Goal: Information Seeking & Learning: Check status

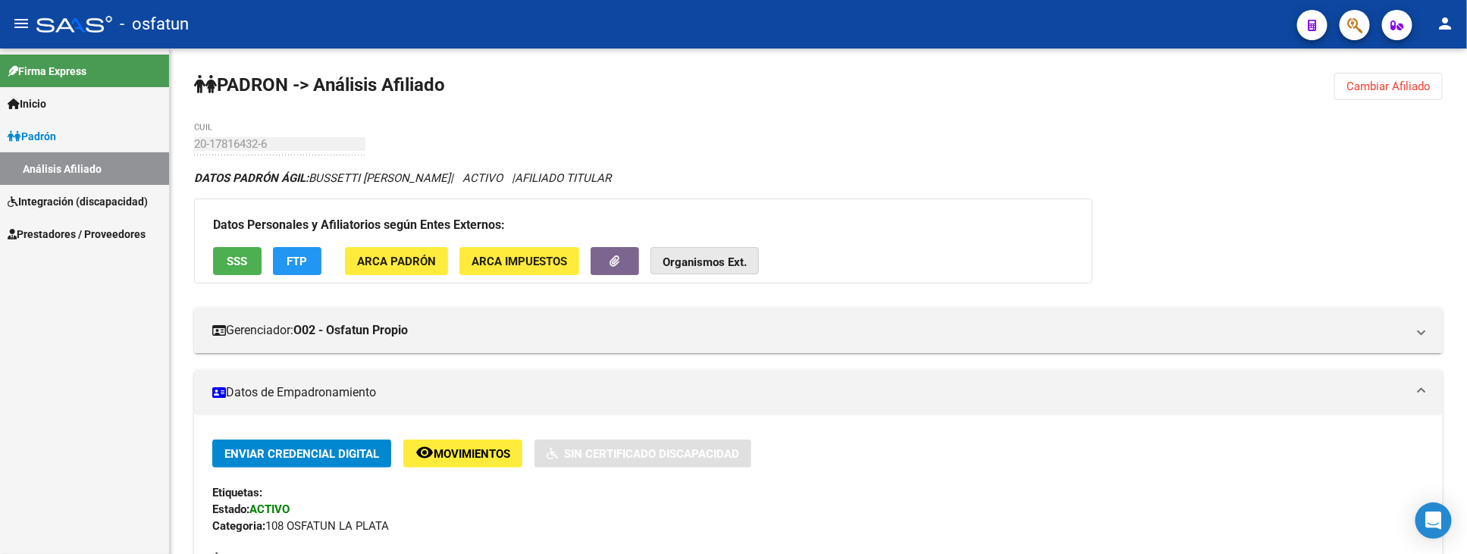
click at [723, 261] on strong "Organismos Ext." at bounding box center [705, 263] width 84 height 14
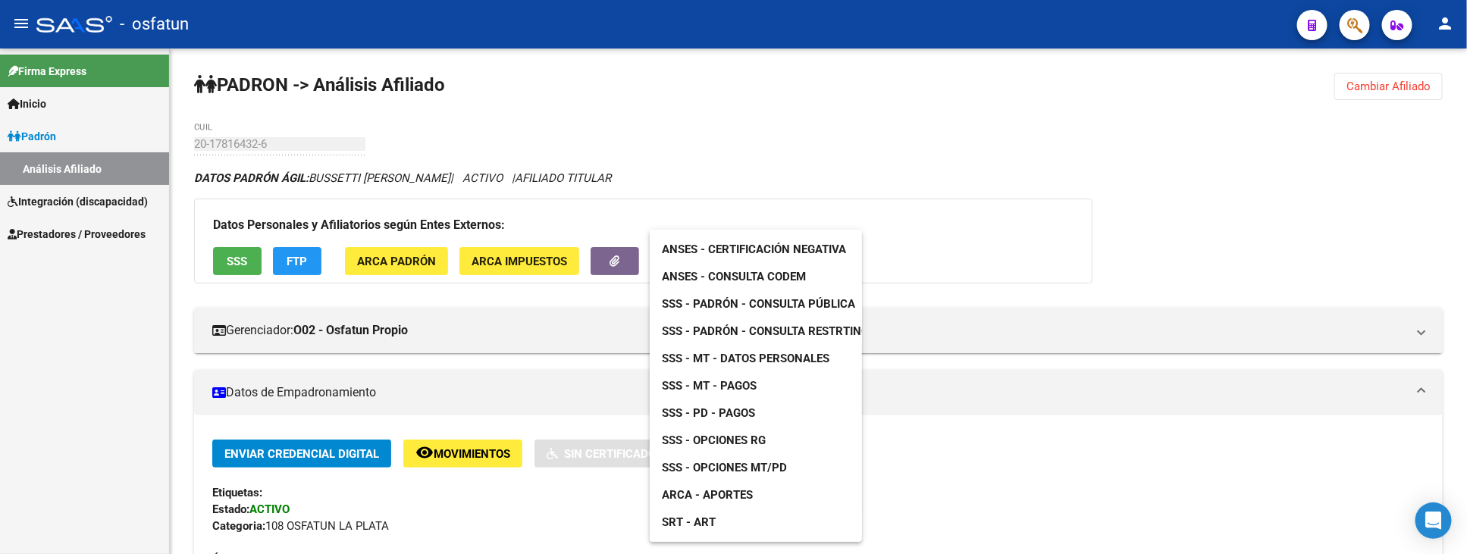
click at [1409, 87] on div at bounding box center [733, 277] width 1467 height 554
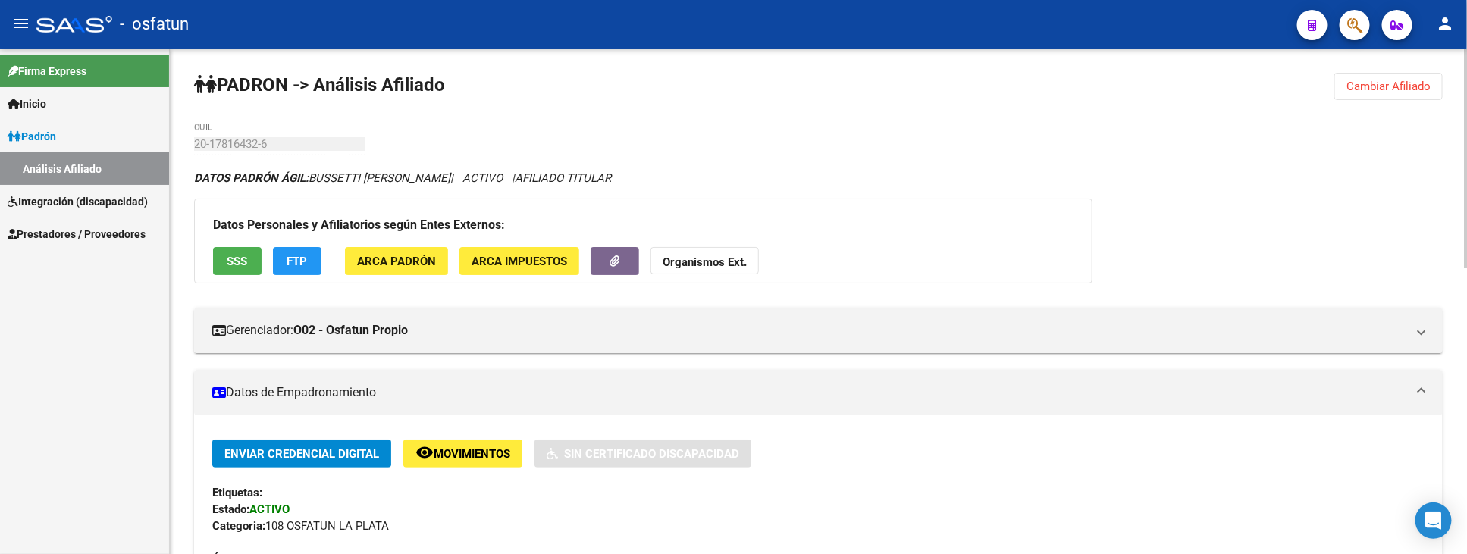
click at [1353, 87] on span "Cambiar Afiliado" at bounding box center [1389, 87] width 84 height 14
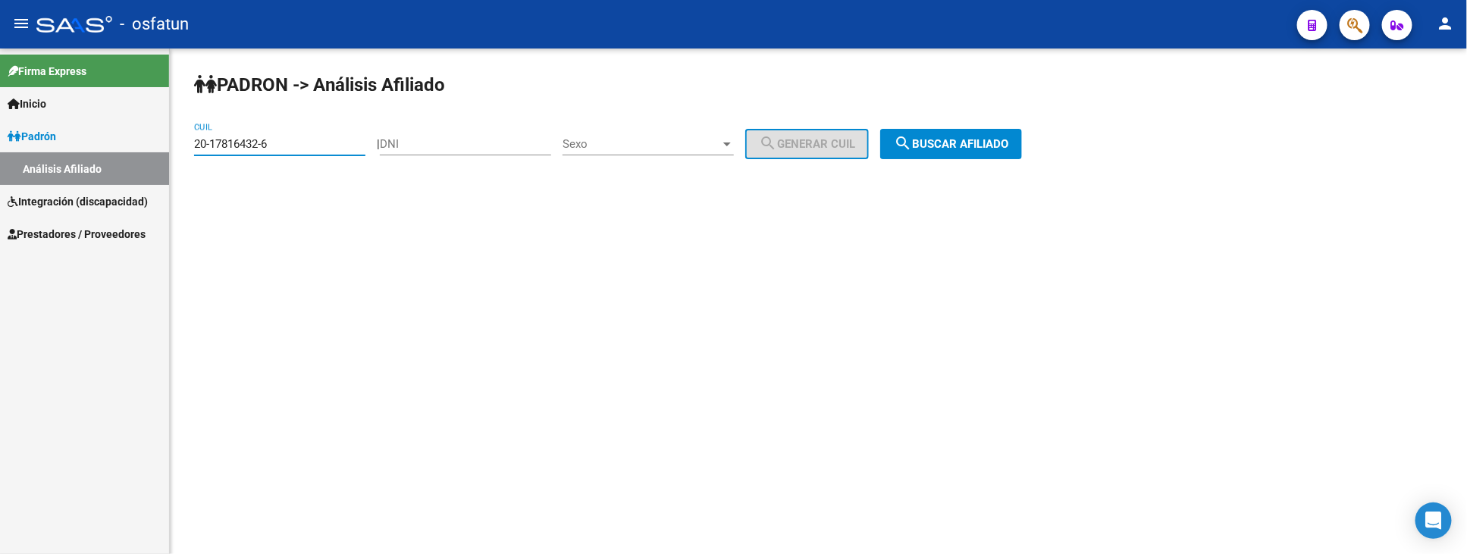
drag, startPoint x: 307, startPoint y: 142, endPoint x: 71, endPoint y: 140, distance: 235.8
click at [71, 140] on mat-sidenav-container "Firma Express Inicio Calendario SSS Instructivos Contacto OS Padrón Análisis Af…" at bounding box center [733, 302] width 1467 height 506
paste input "27-31531661-3"
type input "27-31531661-3"
click at [978, 142] on span "search Buscar afiliado" at bounding box center [951, 144] width 115 height 14
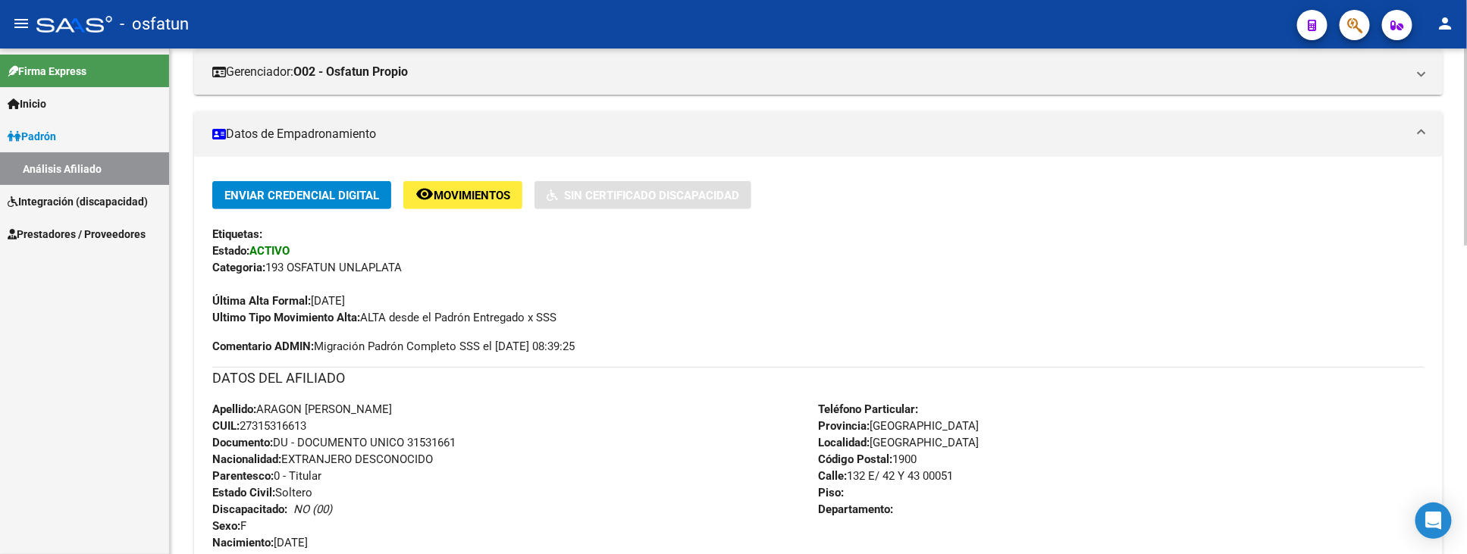
scroll to position [337, 0]
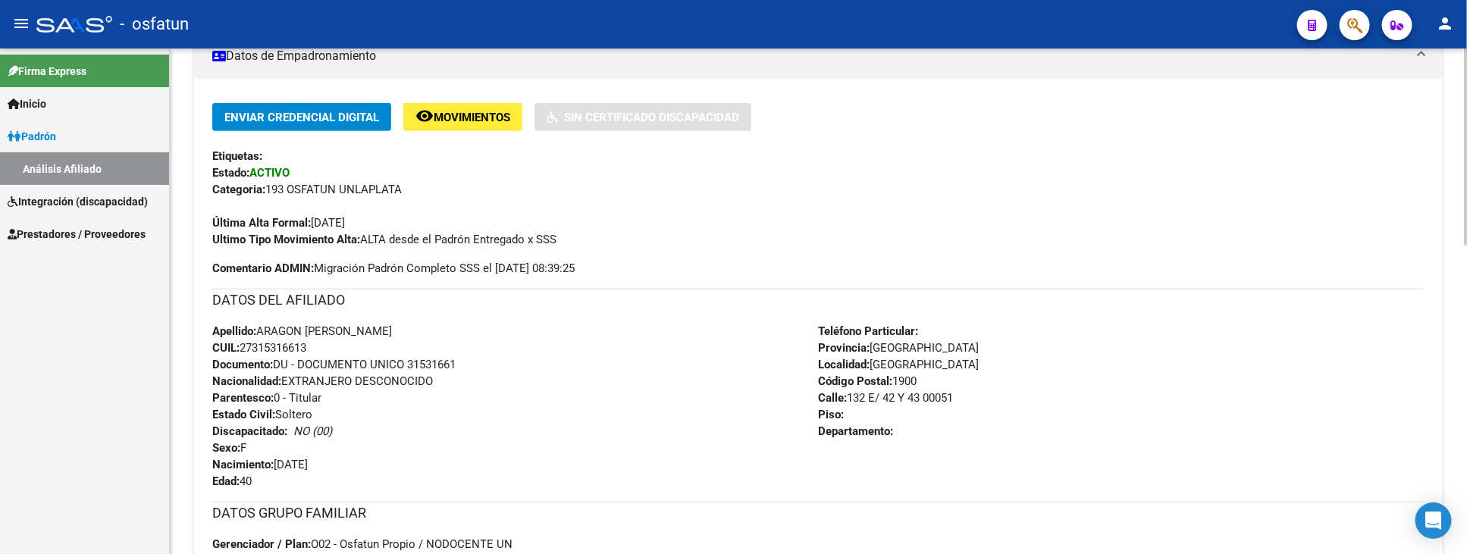
click at [433, 362] on span "Documento: DU - DOCUMENTO UNICO 31531661" at bounding box center [333, 365] width 243 height 14
copy span "31531661"
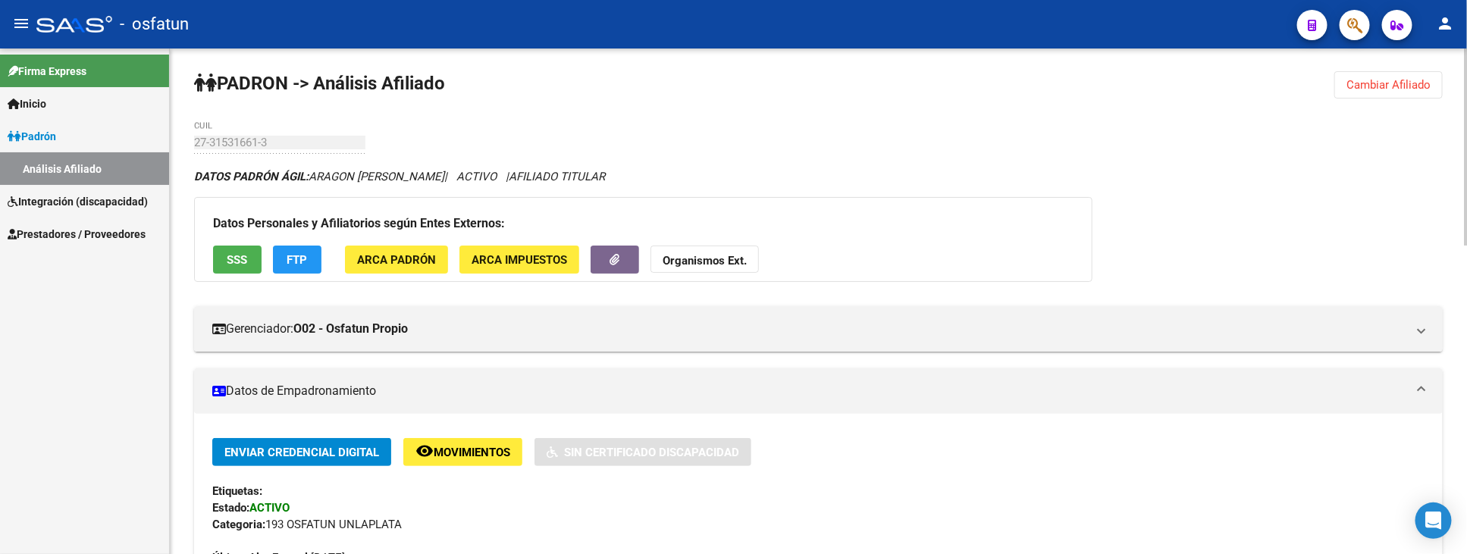
scroll to position [0, 0]
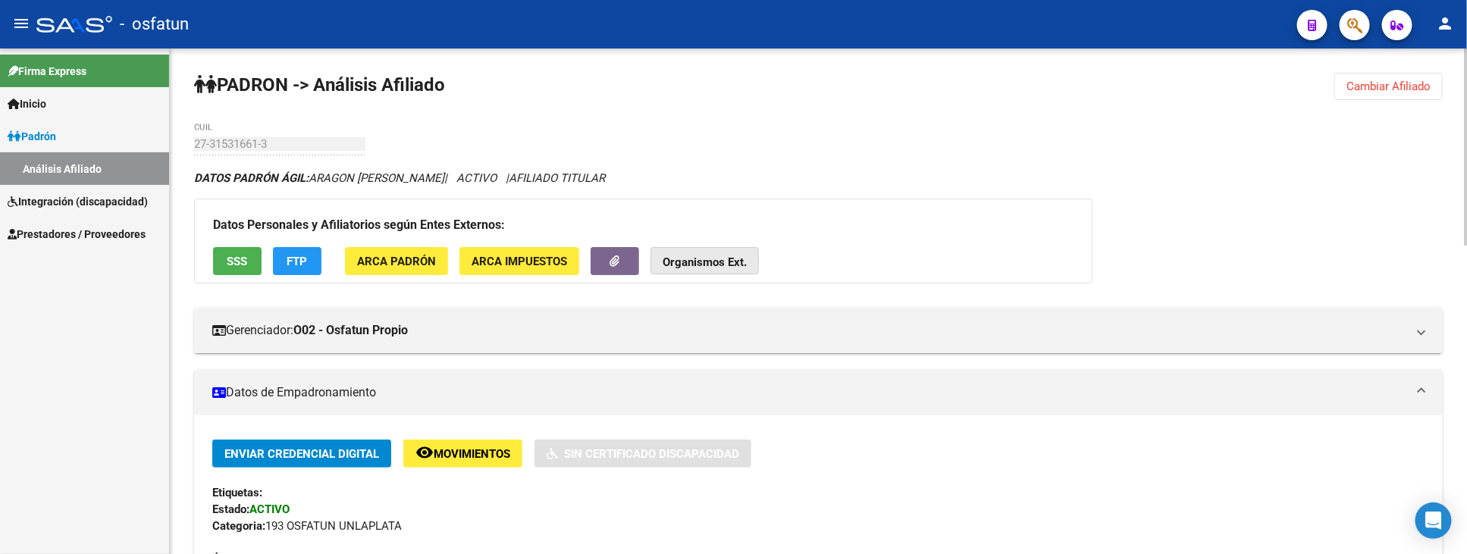
click at [691, 271] on button "Organismos Ext." at bounding box center [705, 261] width 108 height 28
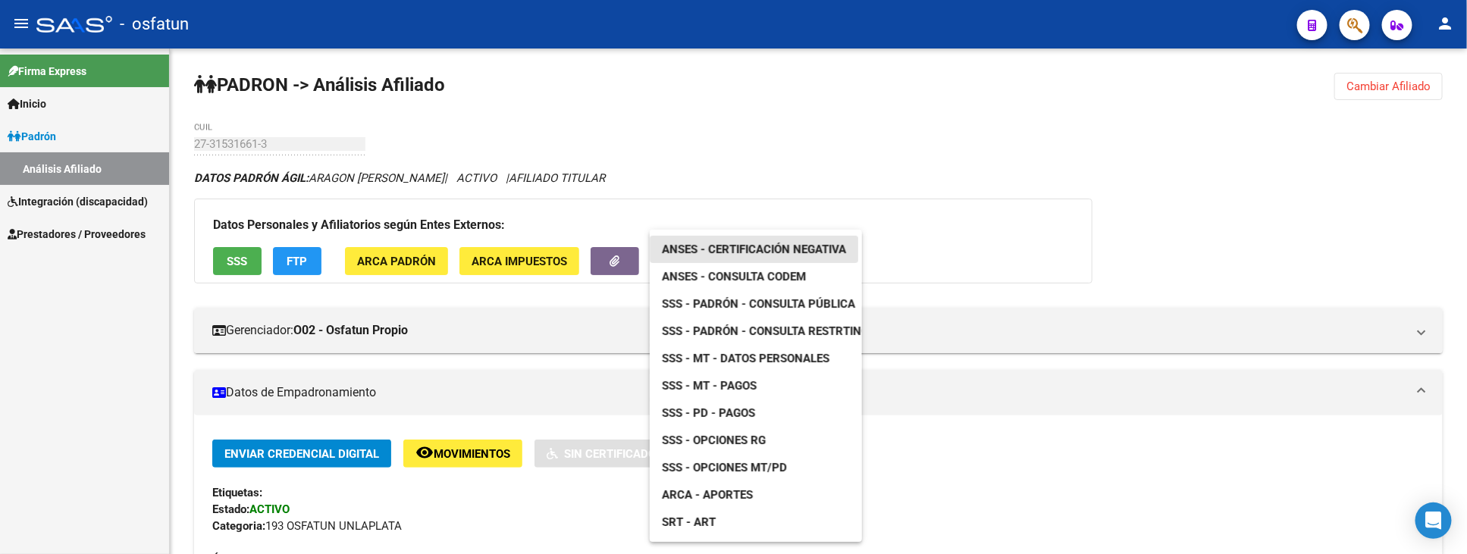
click at [714, 243] on span "ANSES - Certificación Negativa" at bounding box center [754, 250] width 184 height 14
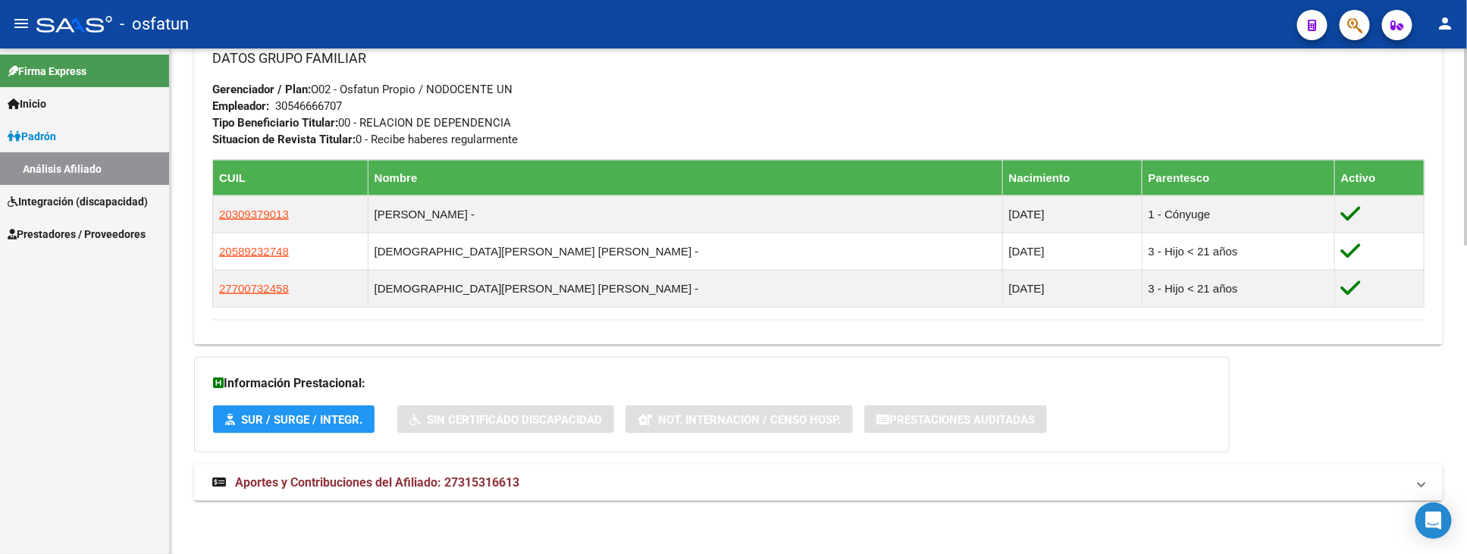
scroll to position [792, 0]
click at [466, 483] on span "Aportes y Contribuciones del Afiliado: 27315316613" at bounding box center [377, 482] width 284 height 14
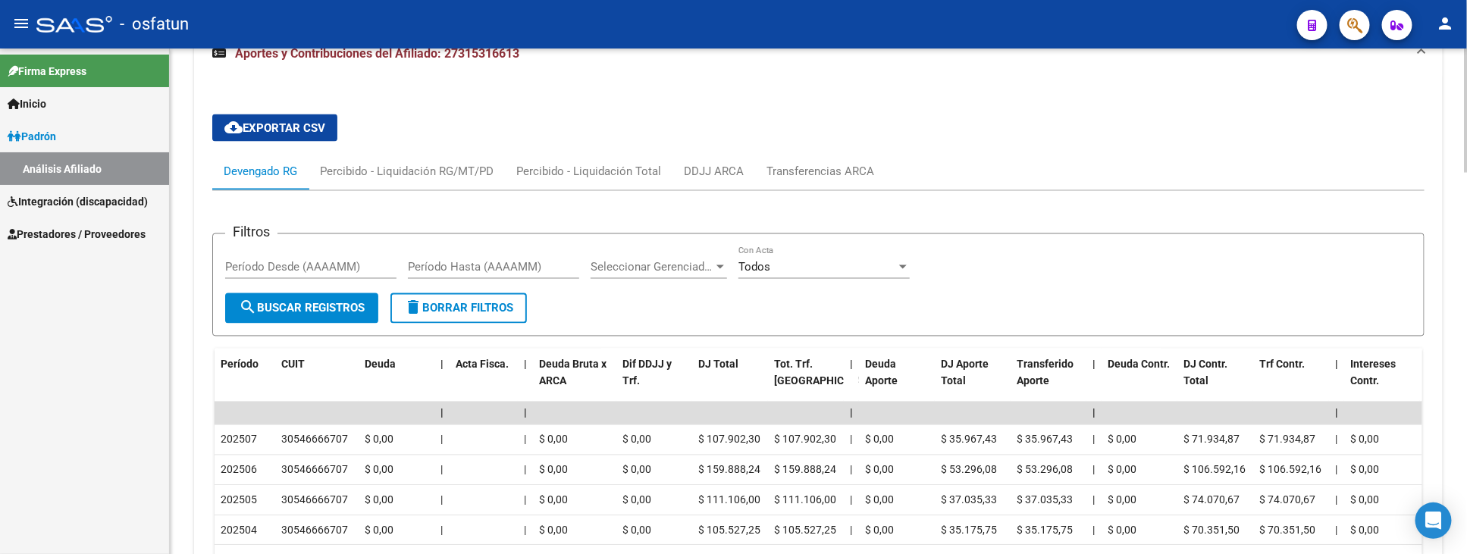
scroll to position [1267, 0]
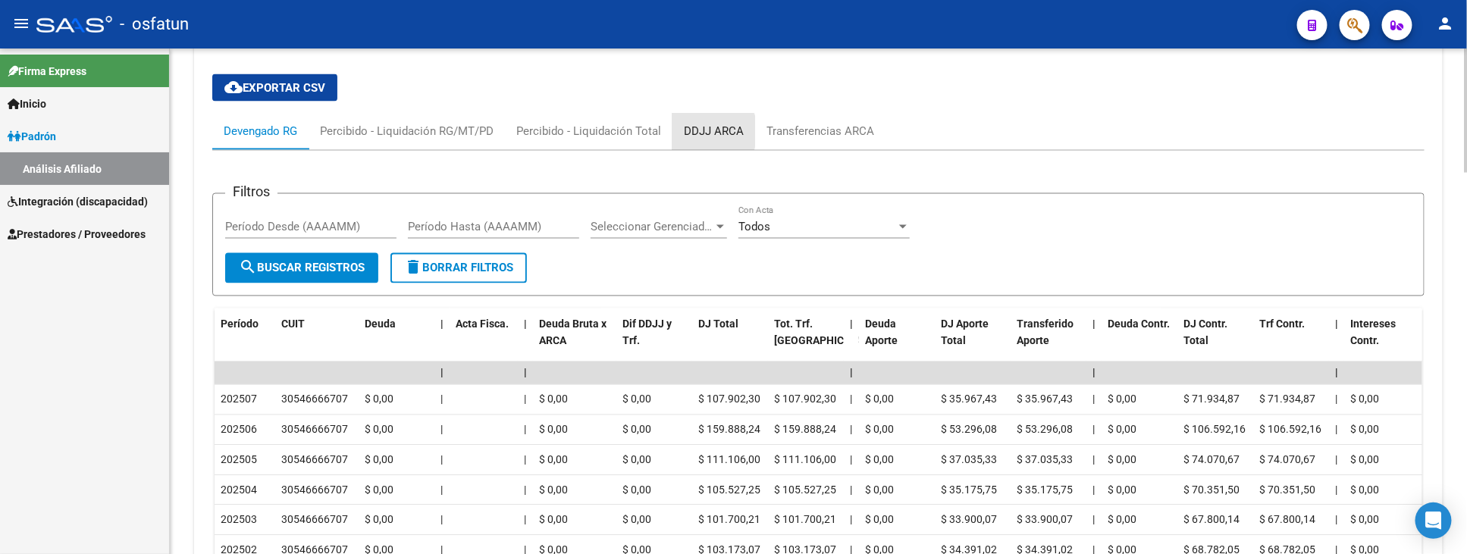
click at [698, 133] on div "DDJJ ARCA" at bounding box center [714, 132] width 60 height 17
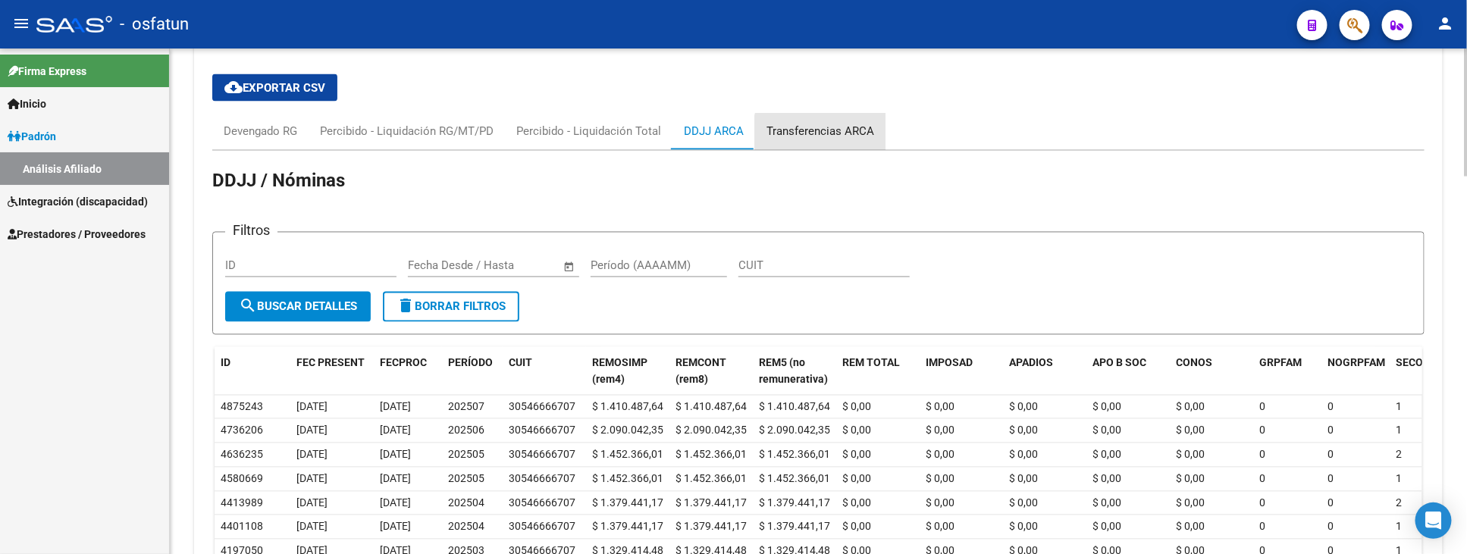
click at [821, 138] on div "Transferencias ARCA" at bounding box center [821, 132] width 108 height 17
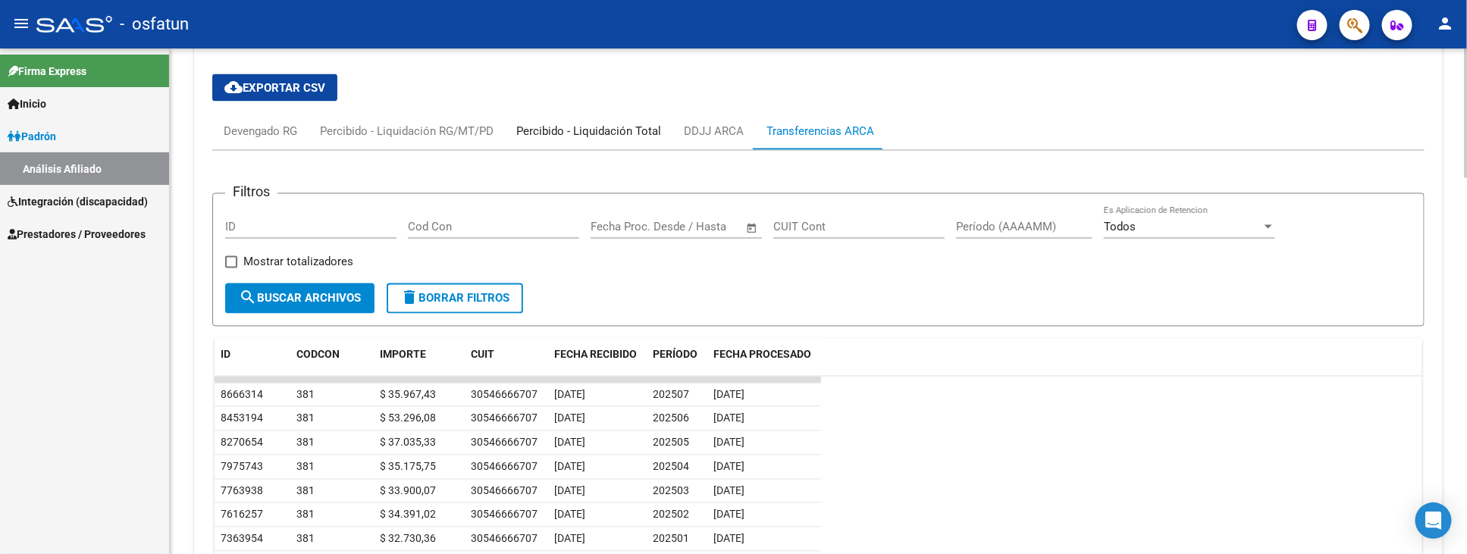
click at [539, 123] on div "Percibido - Liquidación Total" at bounding box center [589, 132] width 168 height 36
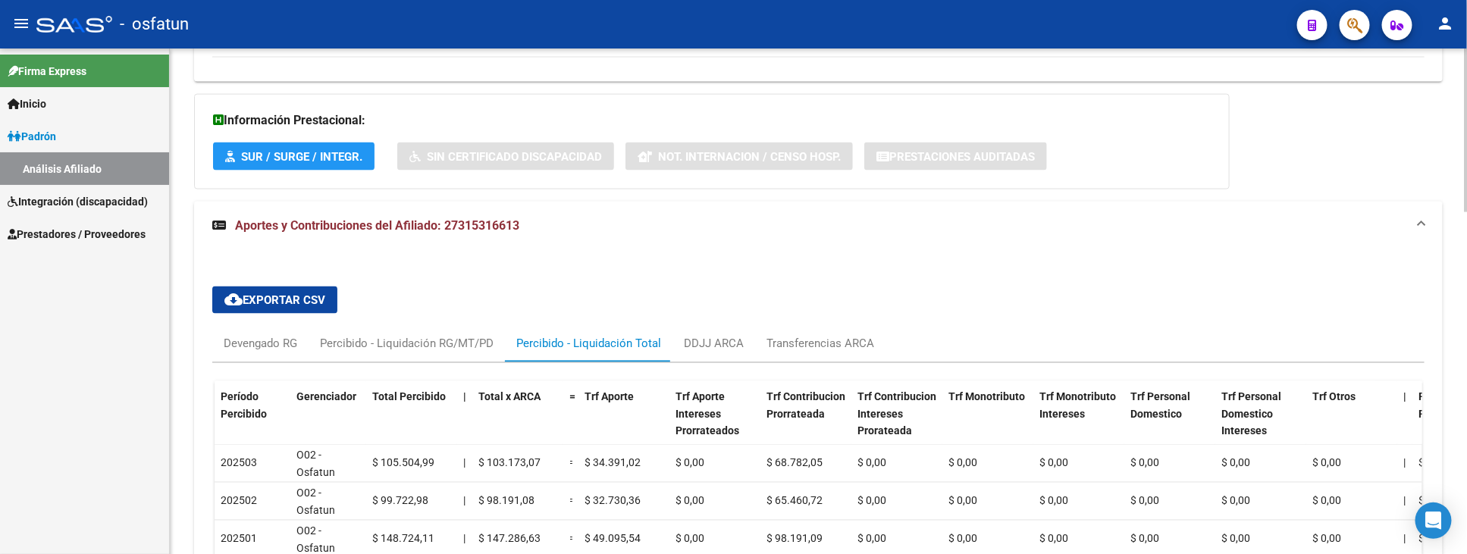
scroll to position [1126, 0]
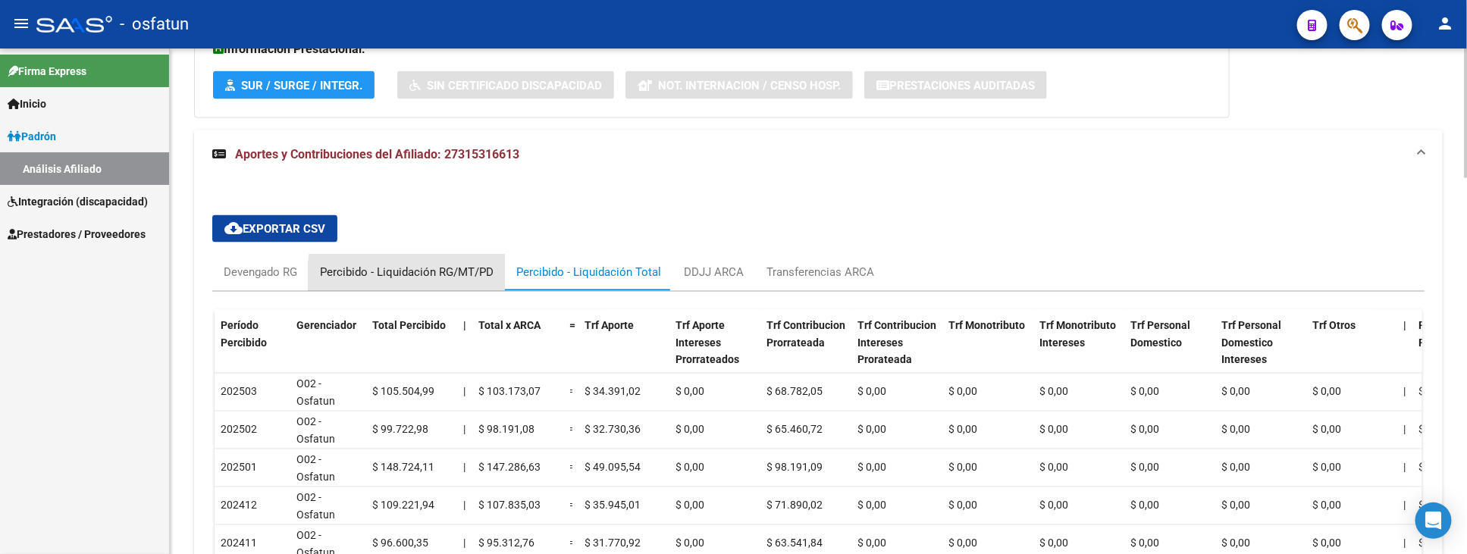
click at [461, 279] on div "Percibido - Liquidación RG/MT/PD" at bounding box center [407, 273] width 174 height 17
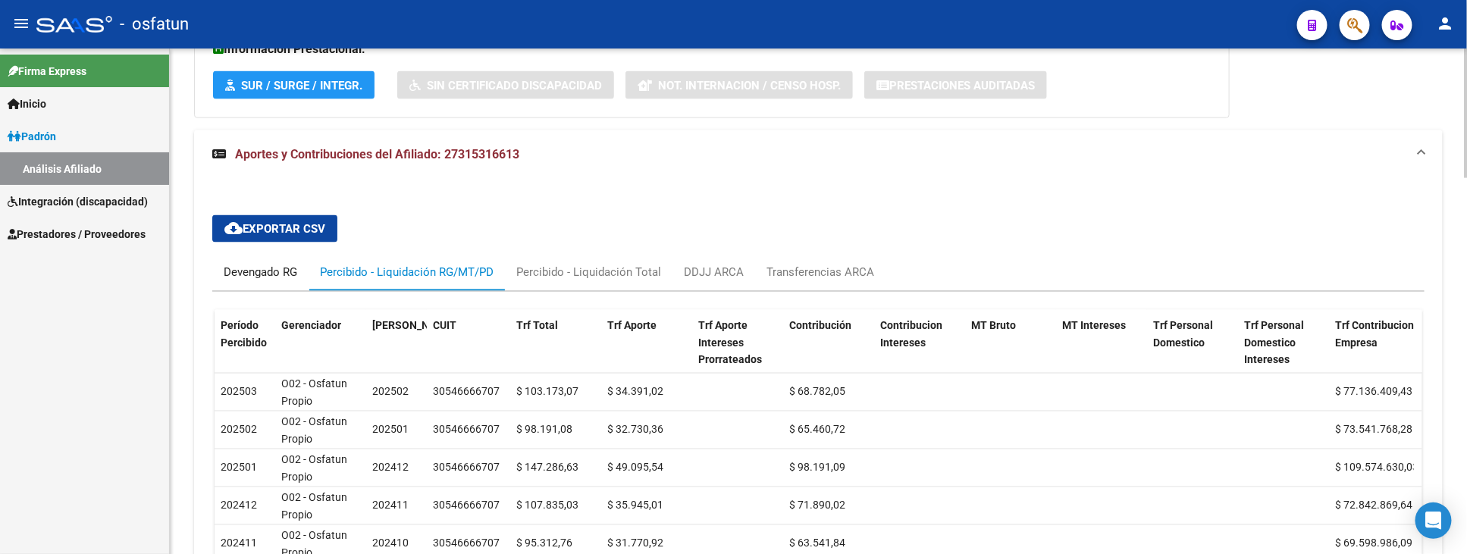
click at [229, 271] on div "Devengado RG" at bounding box center [261, 273] width 74 height 17
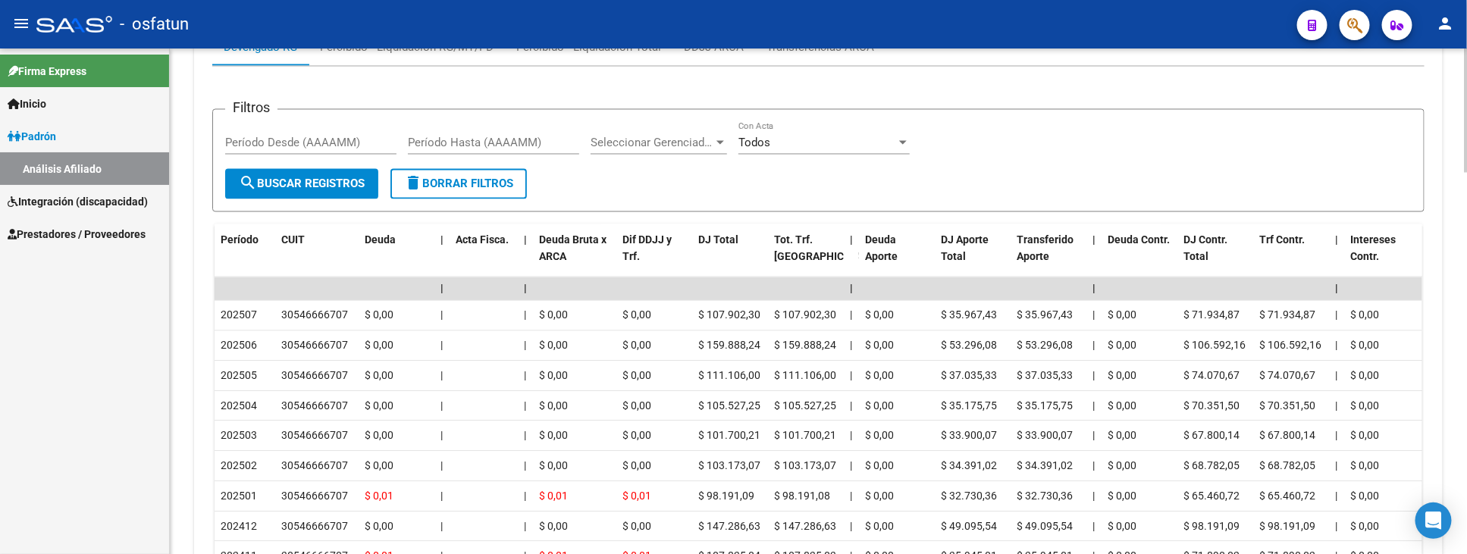
scroll to position [1042, 0]
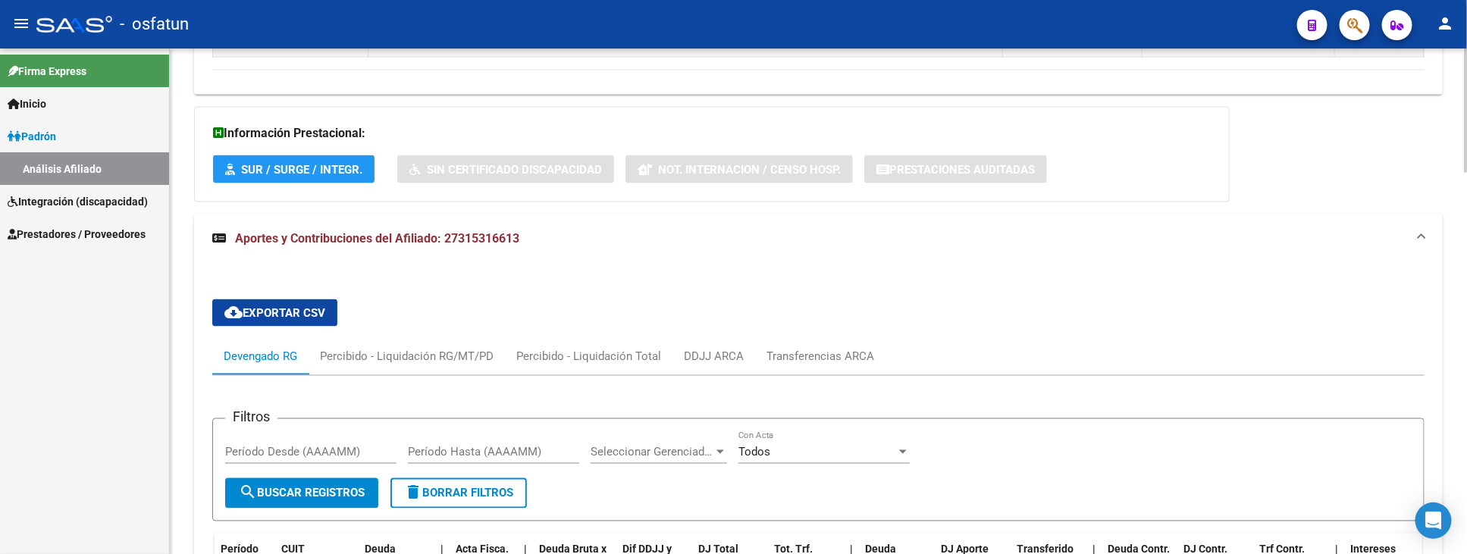
click at [421, 239] on span "Aportes y Contribuciones del Afiliado: 27315316613" at bounding box center [377, 238] width 284 height 14
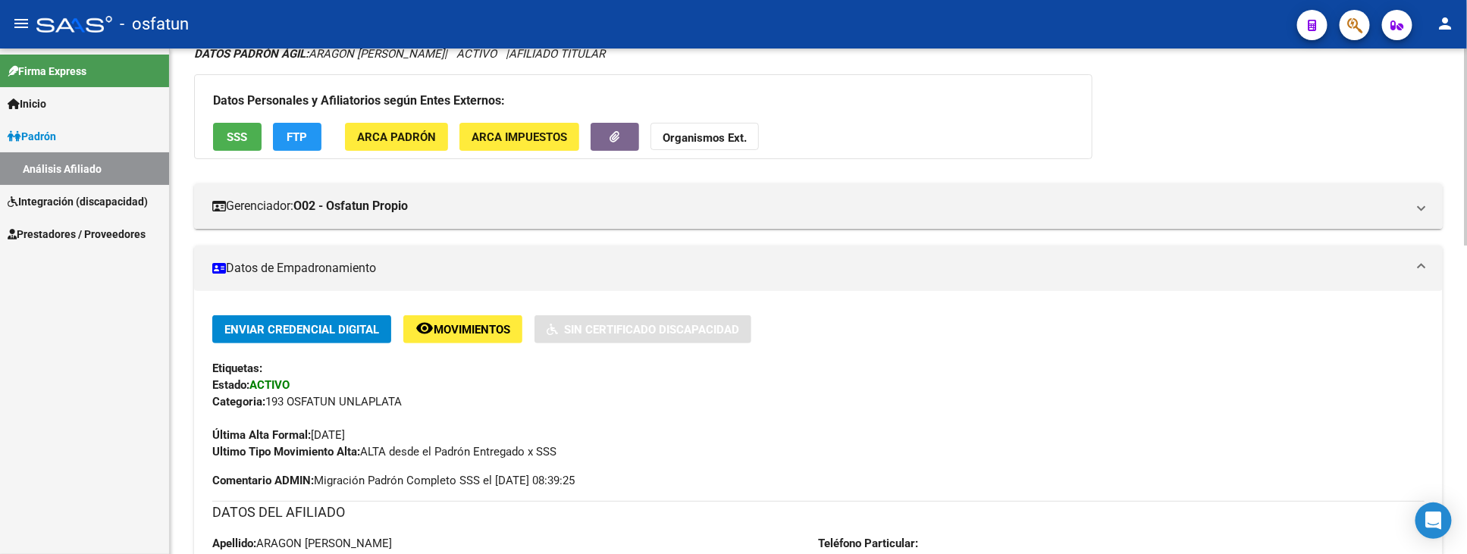
scroll to position [0, 0]
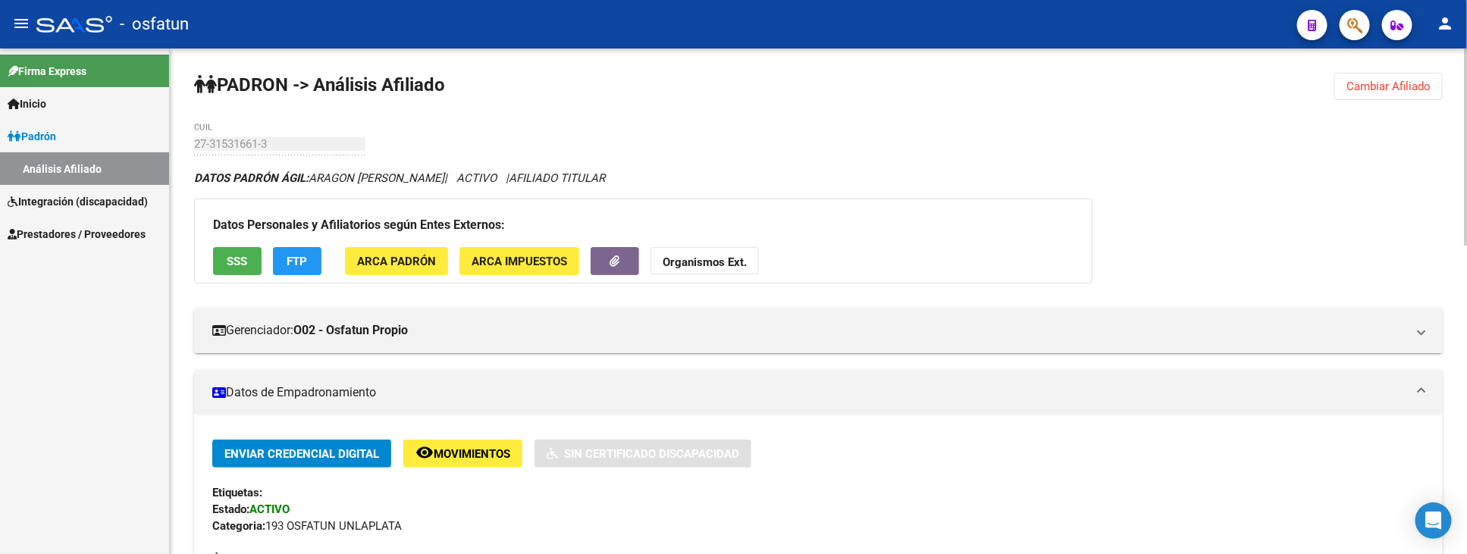
click at [730, 262] on strong "Organismos Ext." at bounding box center [705, 263] width 84 height 14
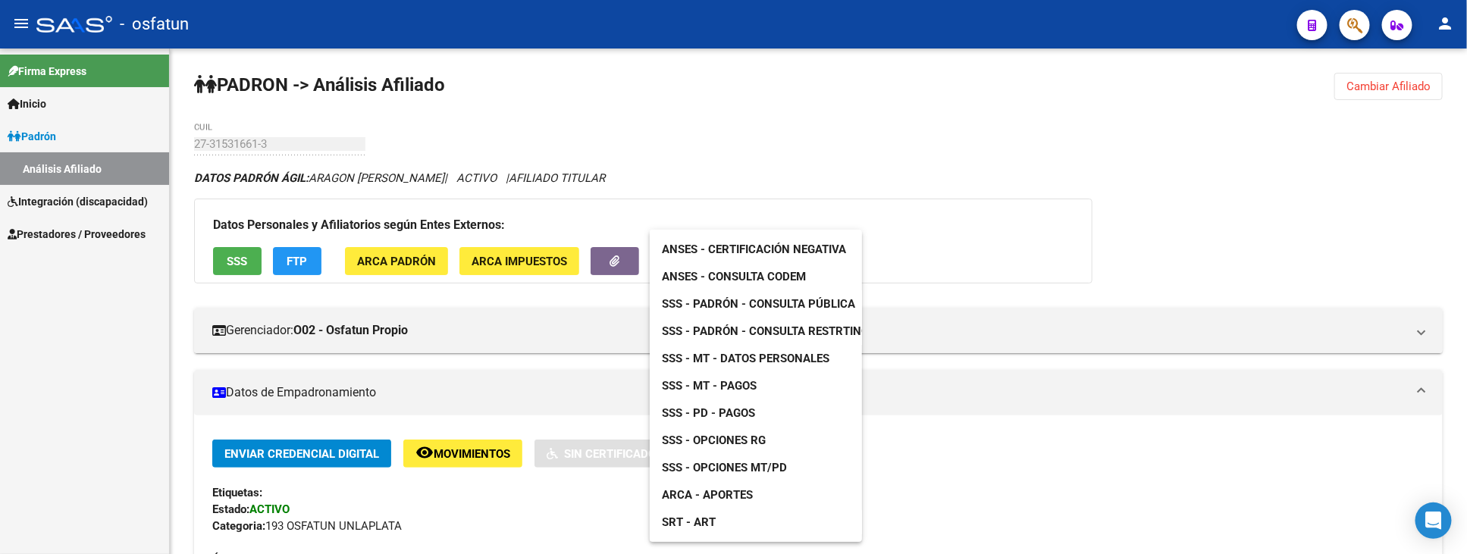
click at [736, 444] on span "SSS - Opciones RG" at bounding box center [714, 441] width 104 height 14
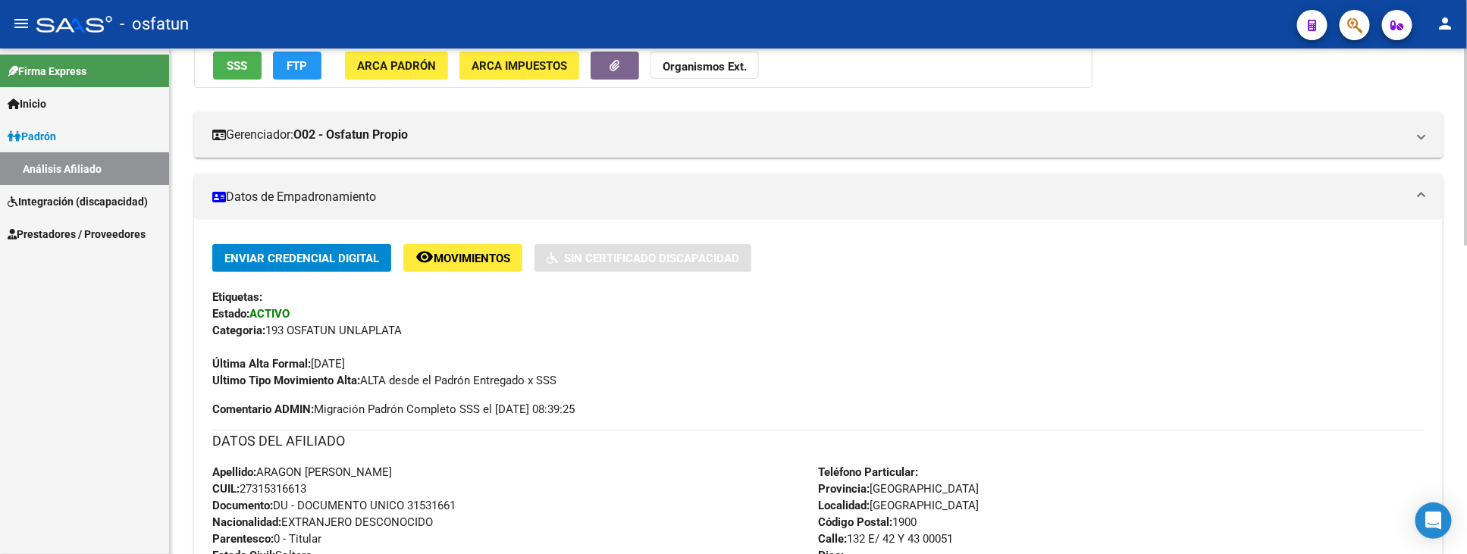
scroll to position [253, 0]
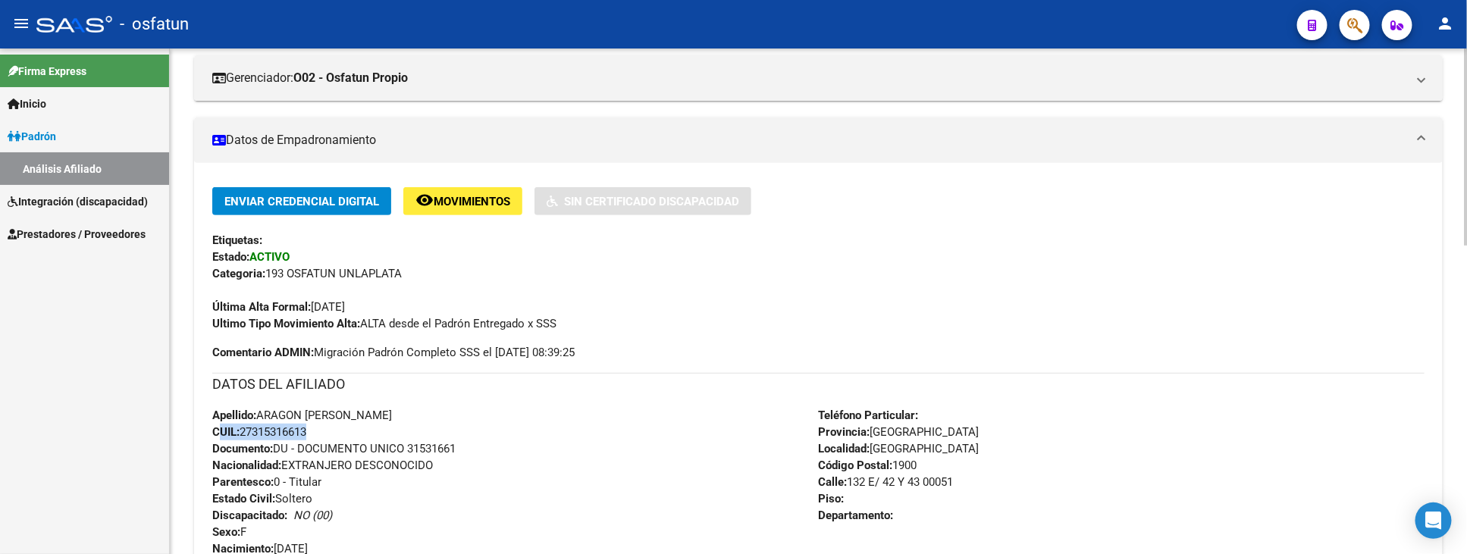
drag, startPoint x: 309, startPoint y: 433, endPoint x: 217, endPoint y: 430, distance: 92.6
click at [217, 430] on span "CUIL: 27315316613" at bounding box center [259, 432] width 94 height 14
click at [306, 431] on span "CUIL: 27315316613" at bounding box center [259, 432] width 94 height 14
drag, startPoint x: 319, startPoint y: 431, endPoint x: 241, endPoint y: 429, distance: 78.1
click at [241, 429] on div "Apellido: [PERSON_NAME]: 27315316613 Documento: DU - DOCUMENTO UNICO 31531661 N…" at bounding box center [515, 490] width 607 height 167
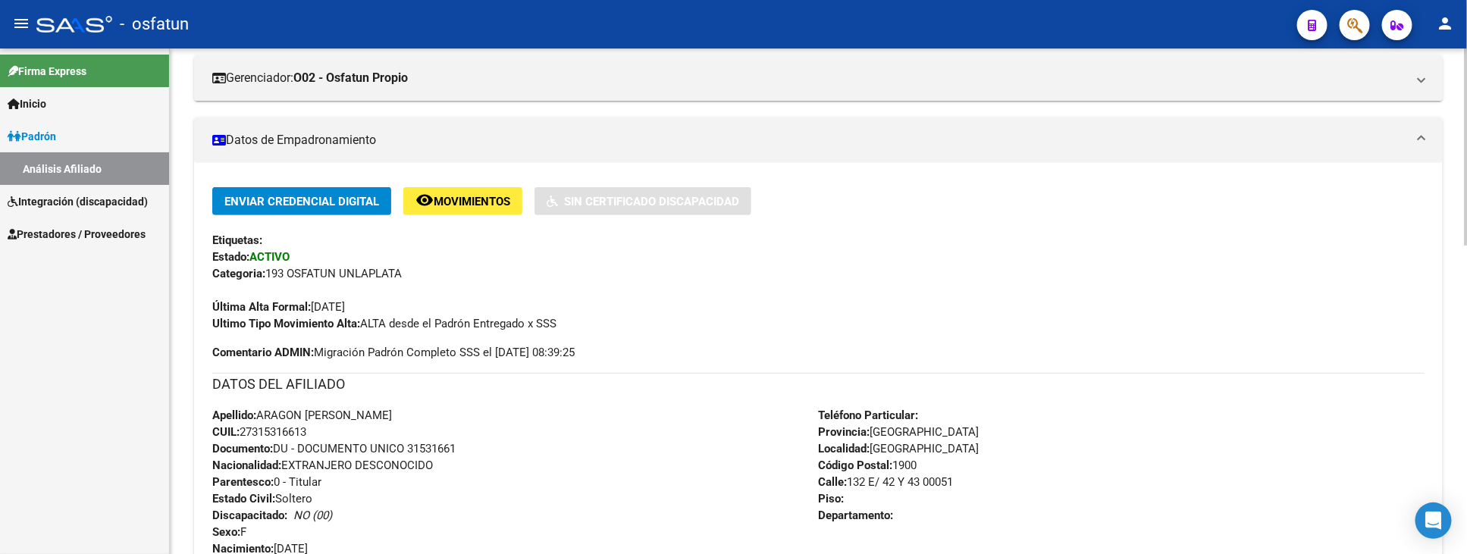
copy span "27315316613"
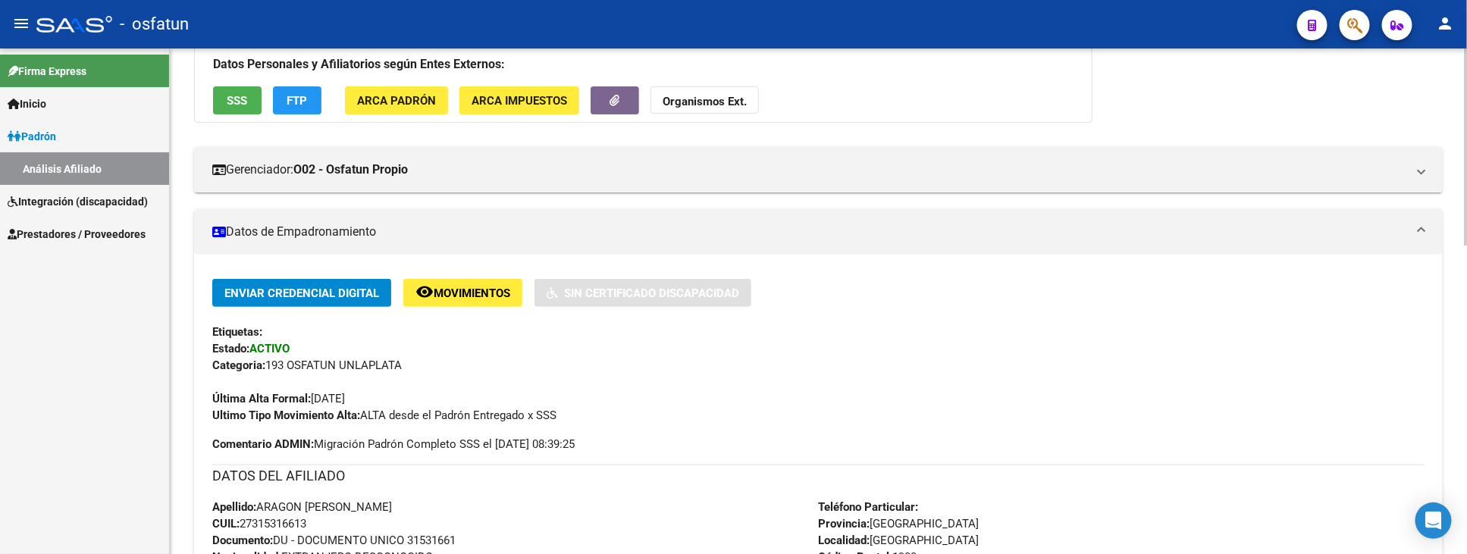
scroll to position [0, 0]
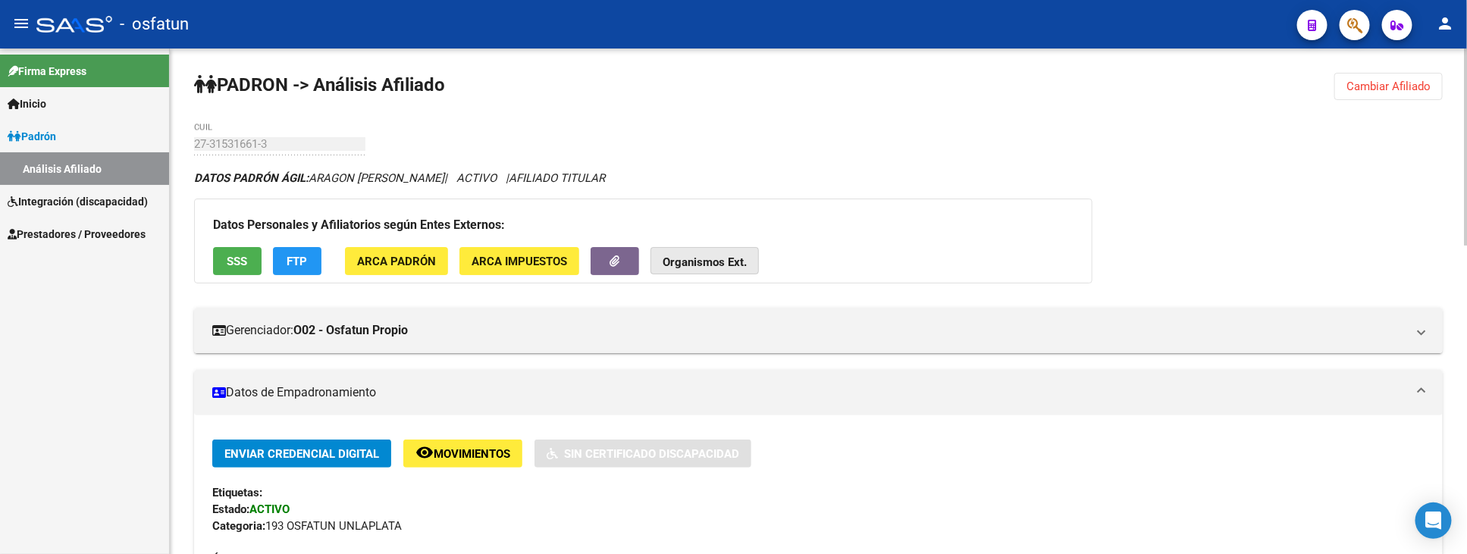
click at [714, 258] on strong "Organismos Ext." at bounding box center [705, 263] width 84 height 14
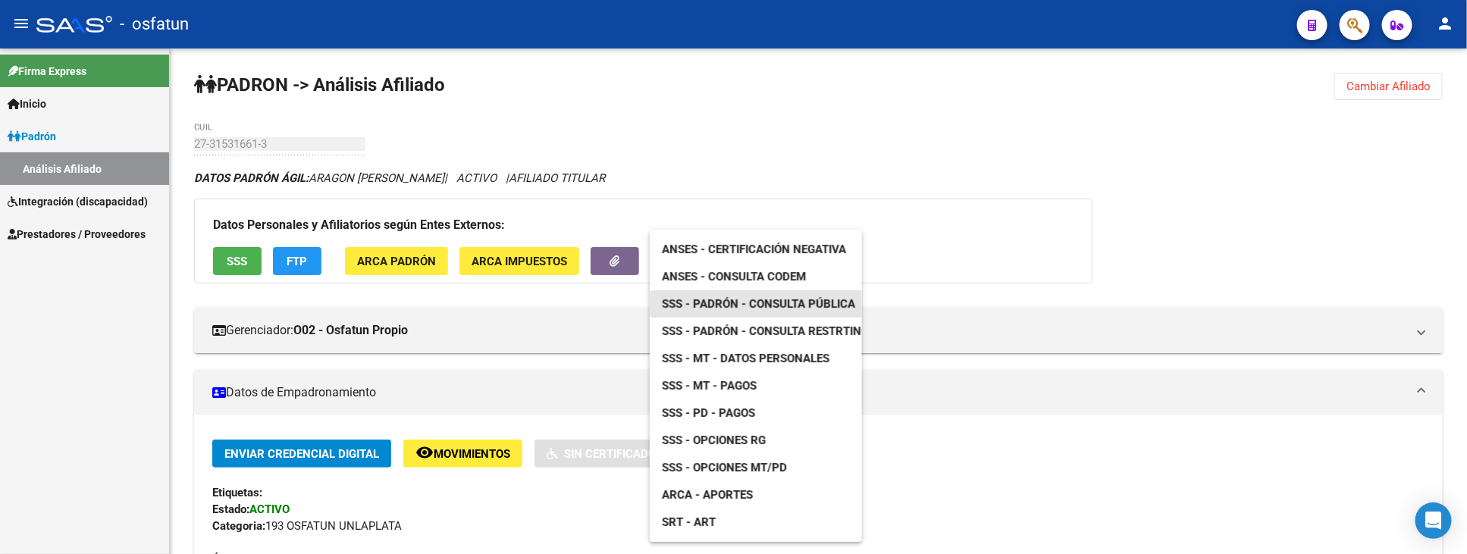
click at [737, 301] on span "SSS - Padrón - Consulta Pública" at bounding box center [758, 304] width 193 height 14
